Goal: Information Seeking & Learning: Learn about a topic

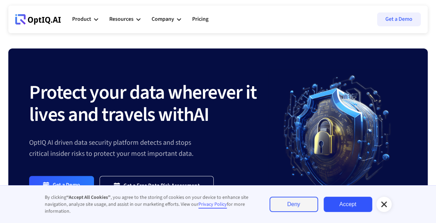
click at [297, 210] on link "Deny" at bounding box center [293, 204] width 49 height 15
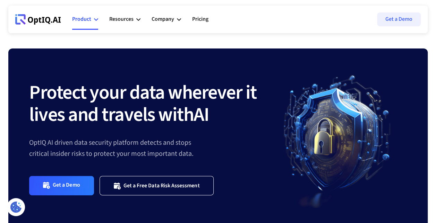
click at [96, 12] on div "Product" at bounding box center [85, 19] width 26 height 21
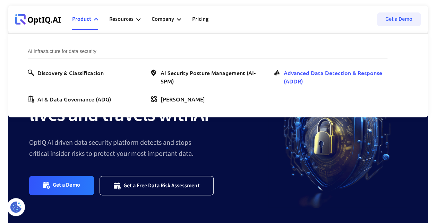
click at [288, 76] on div "Advanced Data Detection & Response (ADDR)" at bounding box center [333, 77] width 101 height 17
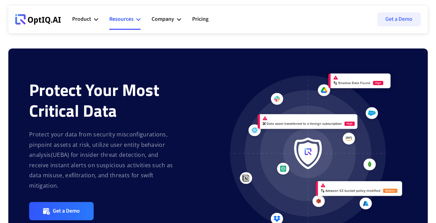
click at [130, 17] on div "Resources" at bounding box center [121, 19] width 24 height 9
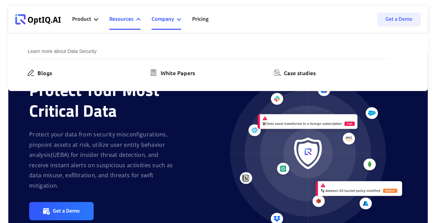
click at [175, 19] on div "Company" at bounding box center [165, 19] width 29 height 21
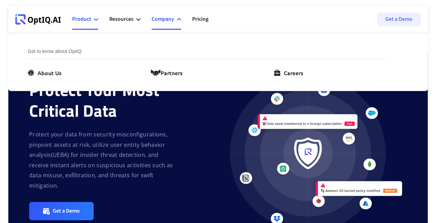
click at [96, 27] on div "Product" at bounding box center [85, 19] width 26 height 21
